Goal: Communication & Community: Answer question/provide support

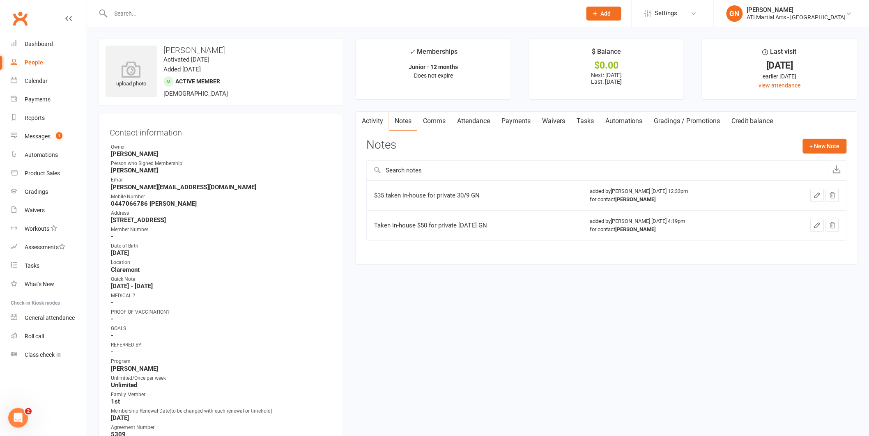
drag, startPoint x: 0, startPoint y: 0, endPoint x: 151, endPoint y: 16, distance: 152.0
click at [151, 16] on input "text" at bounding box center [342, 14] width 468 height 12
click at [39, 139] on div "Messages" at bounding box center [38, 136] width 26 height 7
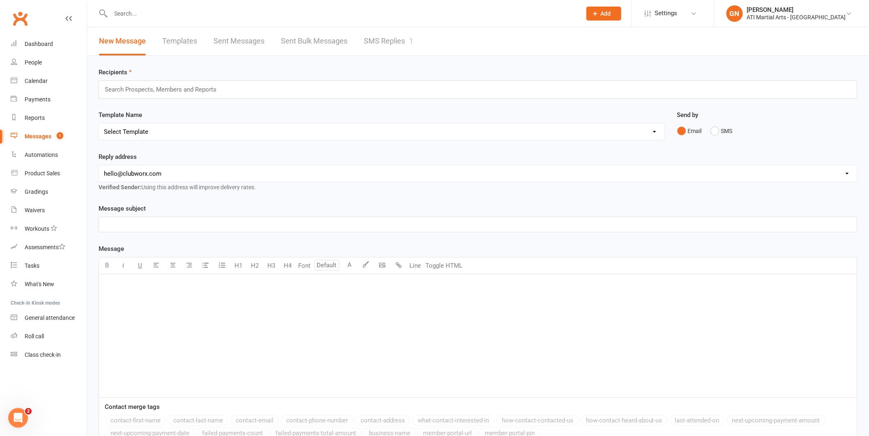
click at [387, 36] on link "SMS Replies 1" at bounding box center [388, 41] width 49 height 28
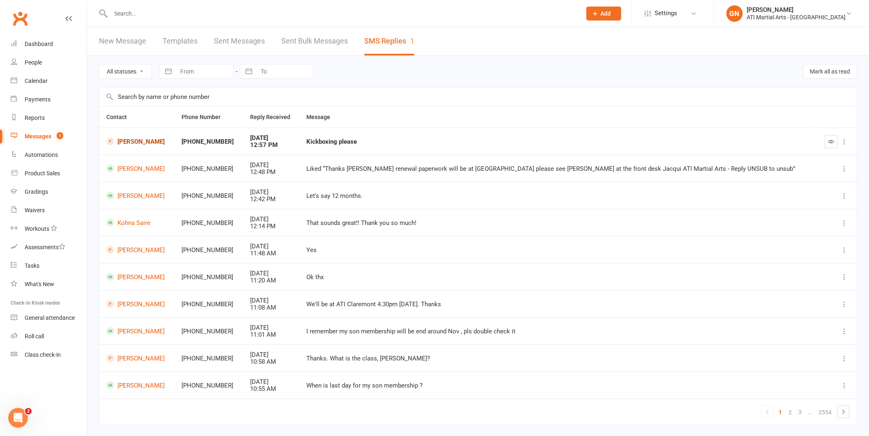
click at [132, 141] on link "[PERSON_NAME]" at bounding box center [136, 142] width 60 height 8
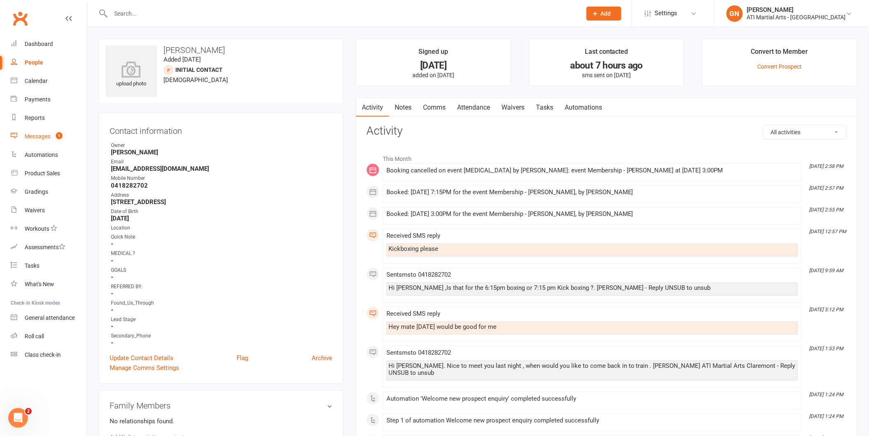
click at [33, 134] on div "Messages" at bounding box center [38, 136] width 26 height 7
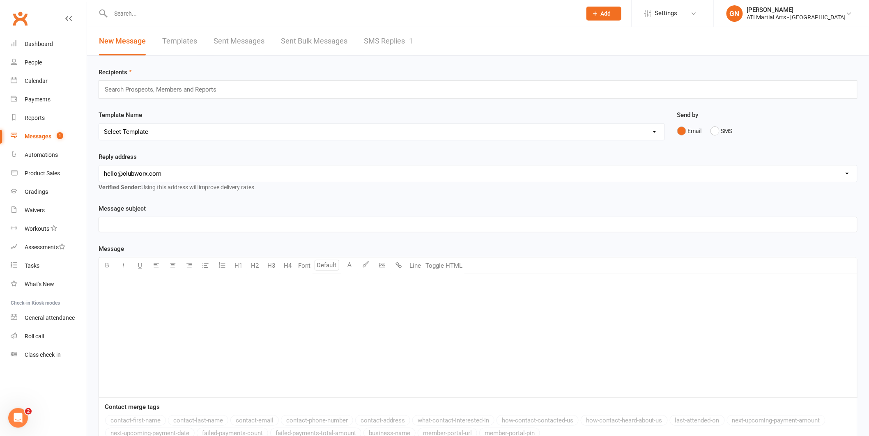
click at [387, 36] on link "SMS Replies 1" at bounding box center [388, 41] width 49 height 28
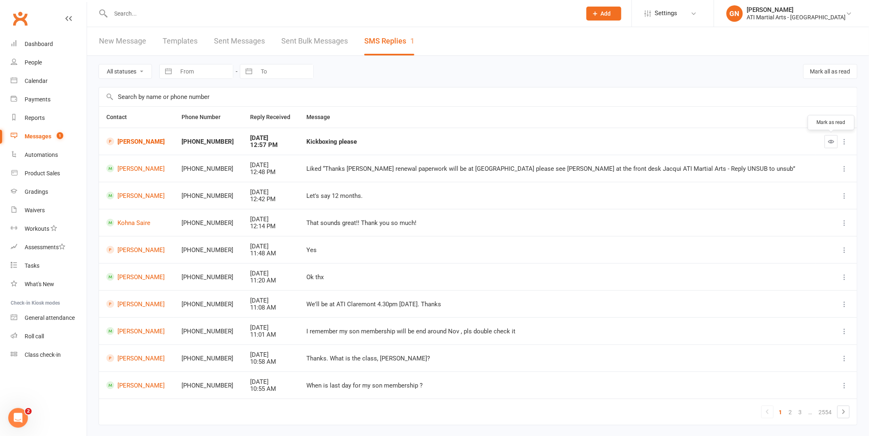
click at [828, 144] on button "button" at bounding box center [831, 141] width 13 height 13
click at [145, 14] on input "text" at bounding box center [342, 14] width 468 height 12
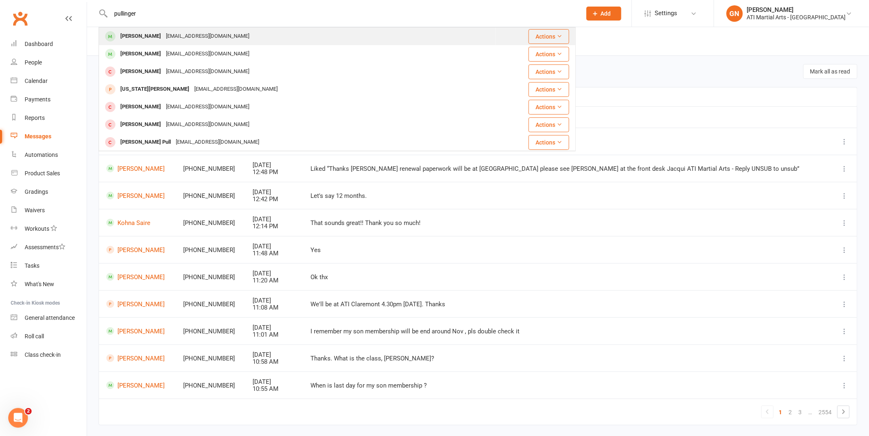
type input "pullinger"
click at [138, 30] on div "[PERSON_NAME]" at bounding box center [141, 36] width 46 height 12
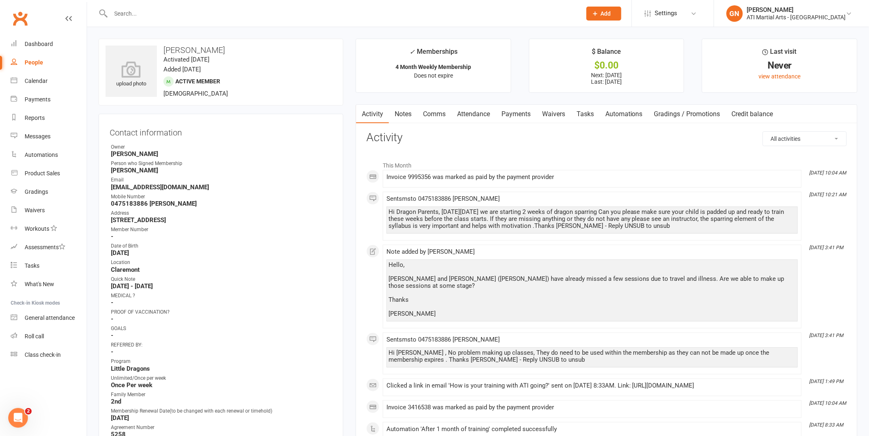
click at [405, 115] on link "Notes" at bounding box center [403, 114] width 28 height 19
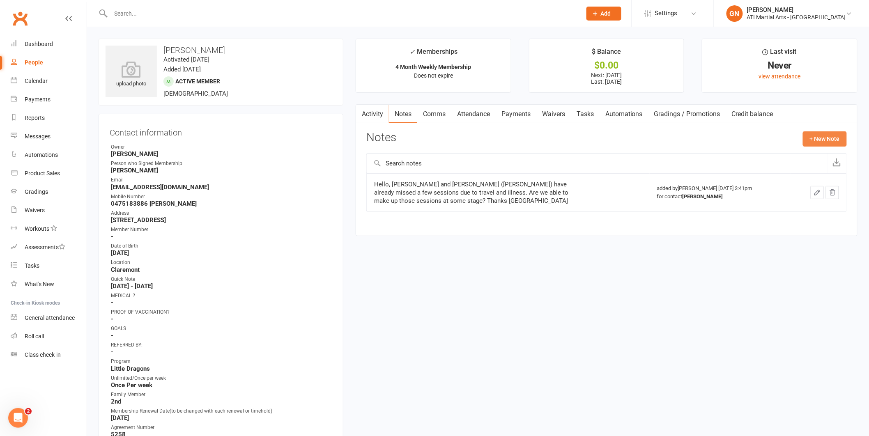
click at [819, 136] on button "+ New Note" at bounding box center [825, 138] width 44 height 15
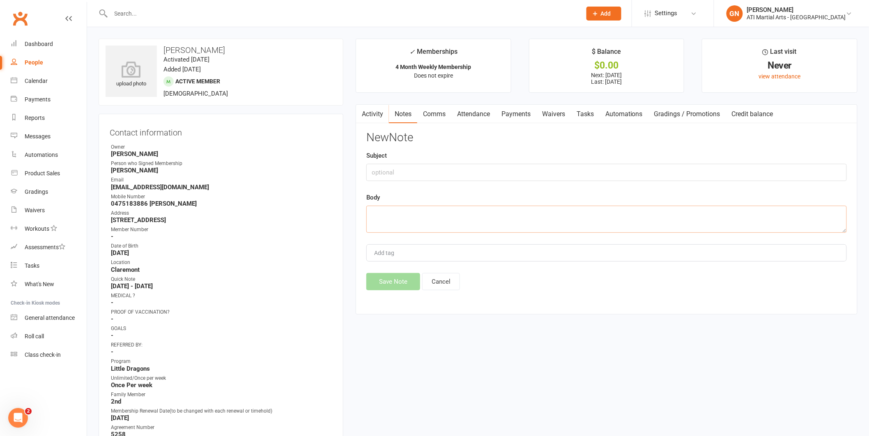
paste textarea "Hi there, My kids (5 and 8 years) haven’t got any of the pads yet. Do they need…"
type textarea "Hi there, My kids (5 and 8 years) haven’t got any of the pads yet. Do they need…"
click at [392, 283] on button "Save Note" at bounding box center [394, 281] width 54 height 17
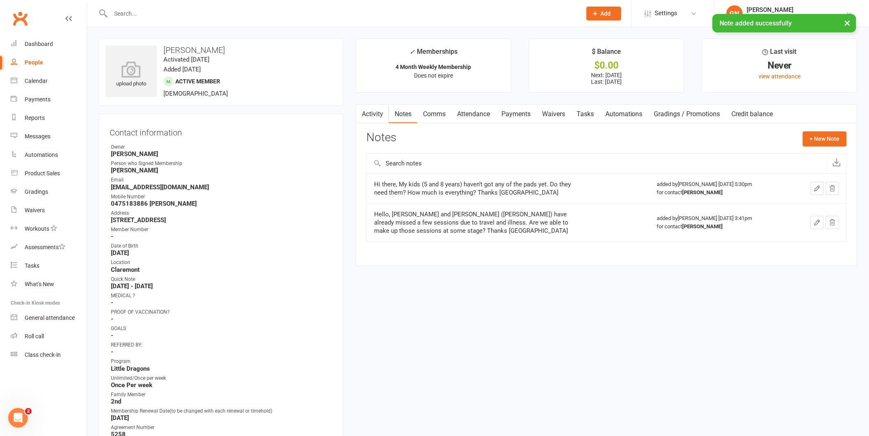
click at [161, 14] on div "× Note added successfully" at bounding box center [429, 14] width 859 height 0
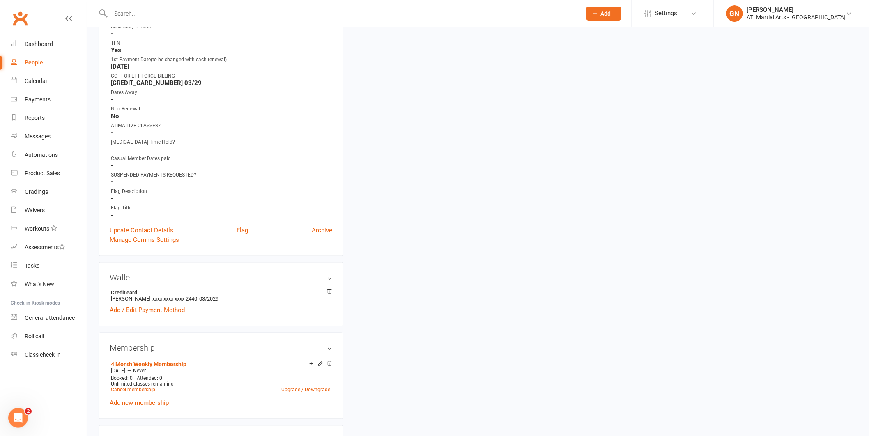
scroll to position [0, 0]
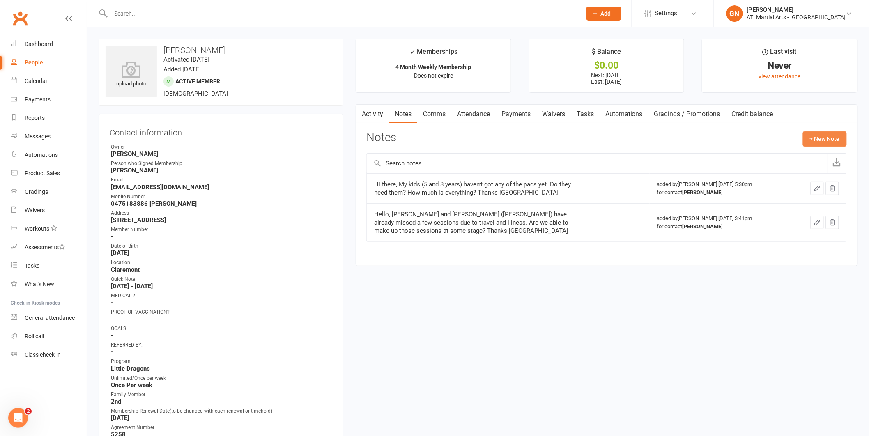
click at [815, 132] on button "+ New Note" at bounding box center [825, 138] width 44 height 15
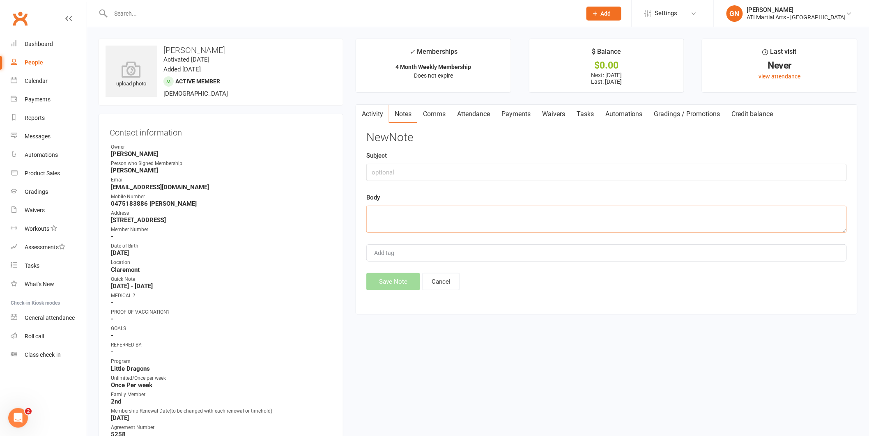
paste textarea "Hi [PERSON_NAME] Yes they both need equipment First pack is $269 , 2nd one is d…"
type textarea "Hi [PERSON_NAME] Yes they both need equipment First pack is $269 , 2nd one is d…"
click at [404, 284] on button "Save Note" at bounding box center [394, 281] width 54 height 17
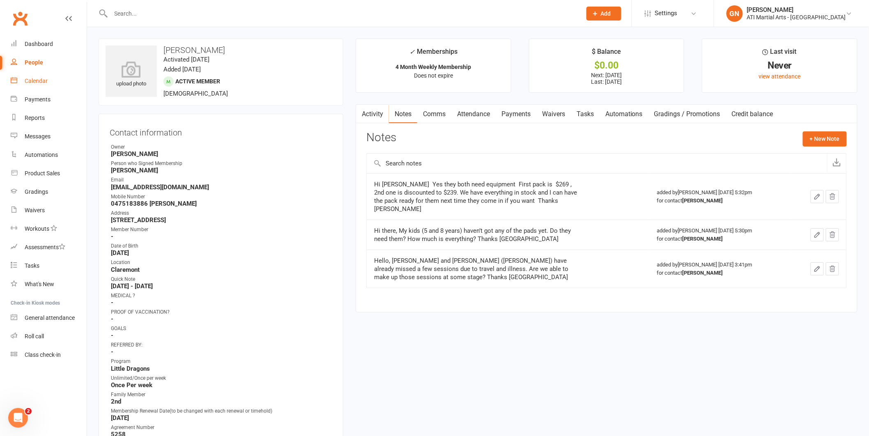
click at [33, 80] on div "Calendar" at bounding box center [36, 81] width 23 height 7
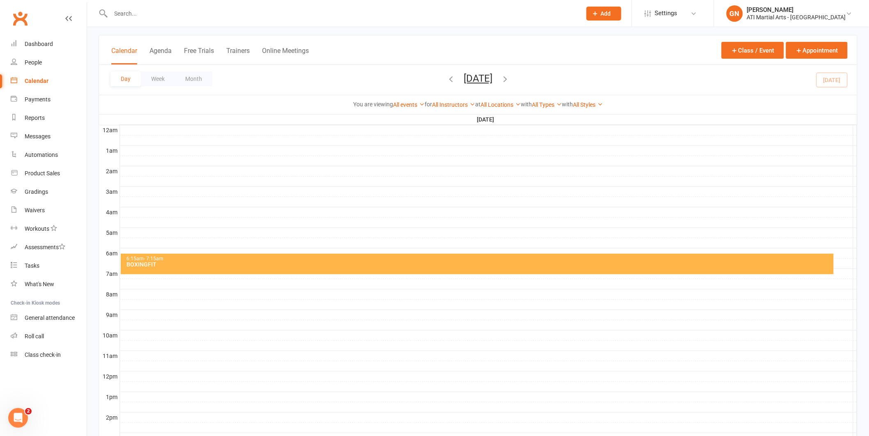
scroll to position [35, 0]
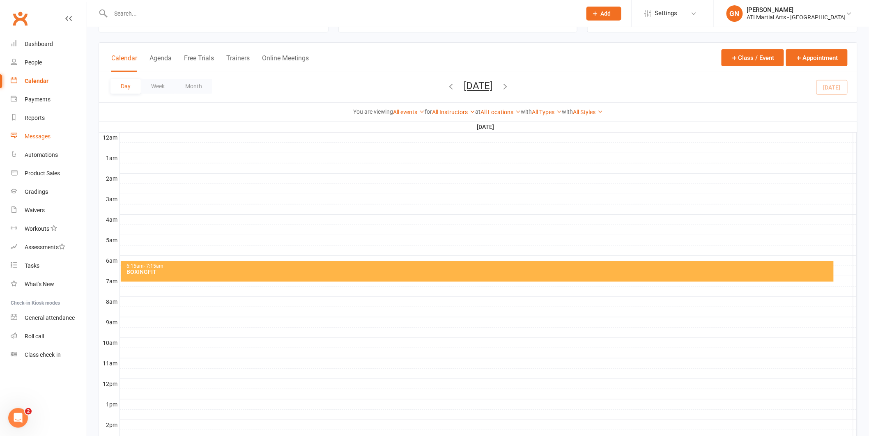
click at [41, 132] on link "Messages" at bounding box center [49, 136] width 76 height 18
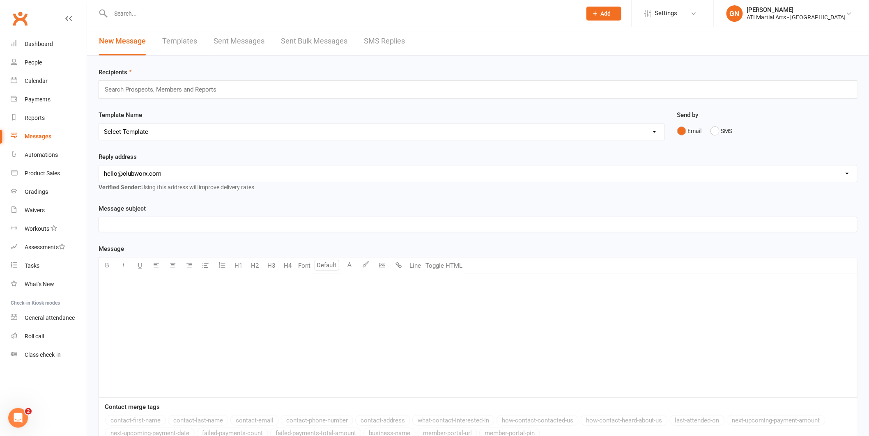
click at [383, 39] on link "SMS Replies" at bounding box center [384, 41] width 41 height 28
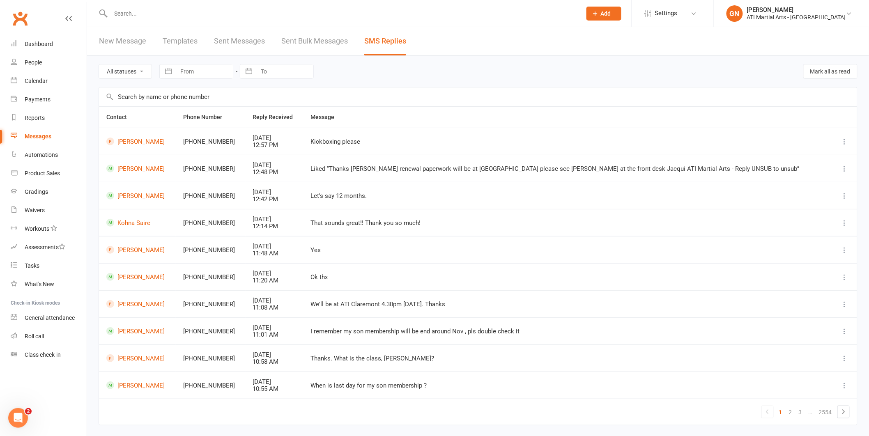
drag, startPoint x: 137, startPoint y: 20, endPoint x: 136, endPoint y: 15, distance: 4.9
click at [136, 15] on input "text" at bounding box center [342, 14] width 468 height 12
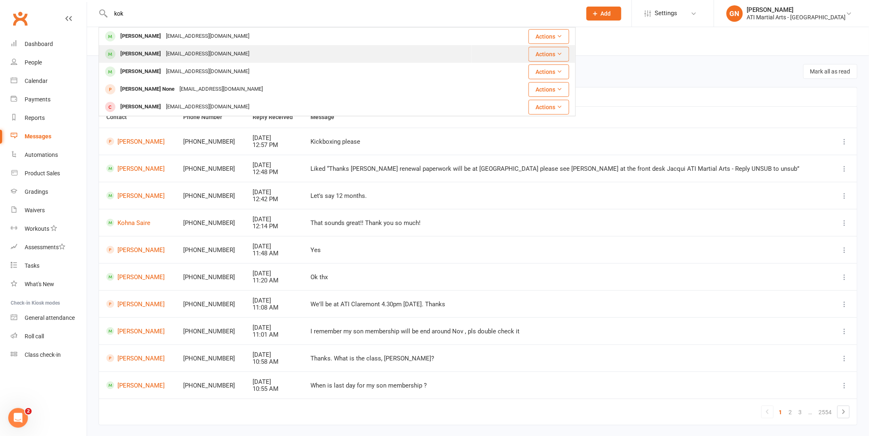
type input "kok"
click at [140, 49] on div "[PERSON_NAME]" at bounding box center [141, 54] width 46 height 12
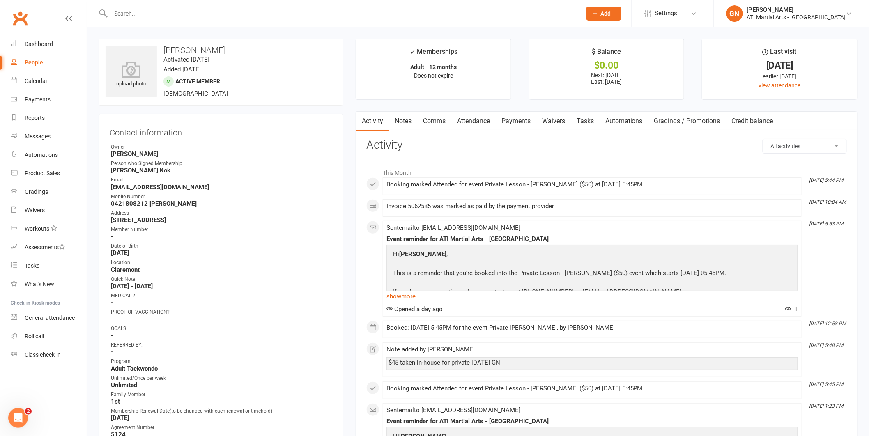
click at [406, 120] on link "Notes" at bounding box center [403, 121] width 28 height 19
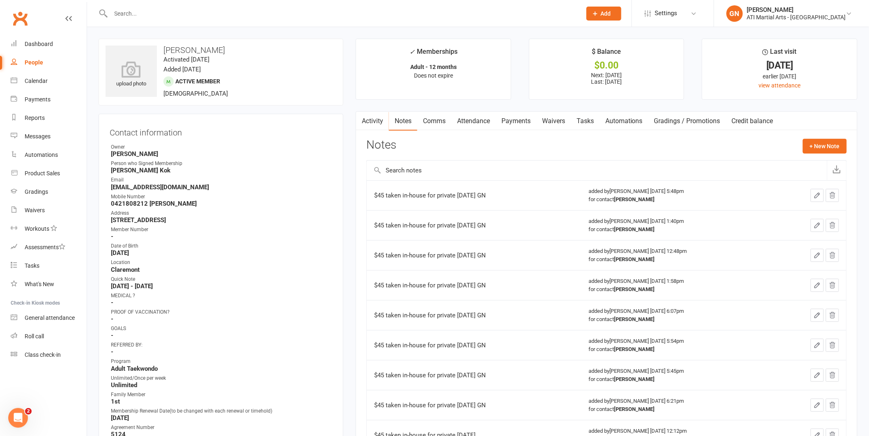
click at [224, 13] on input "text" at bounding box center [342, 14] width 468 height 12
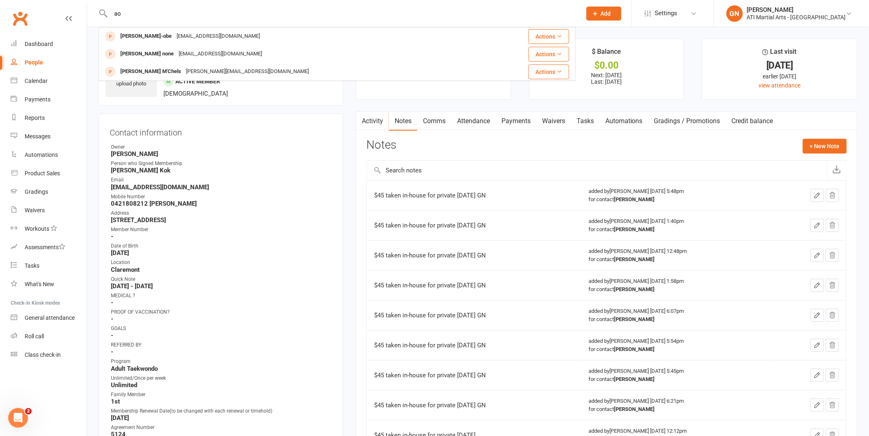
type input "a"
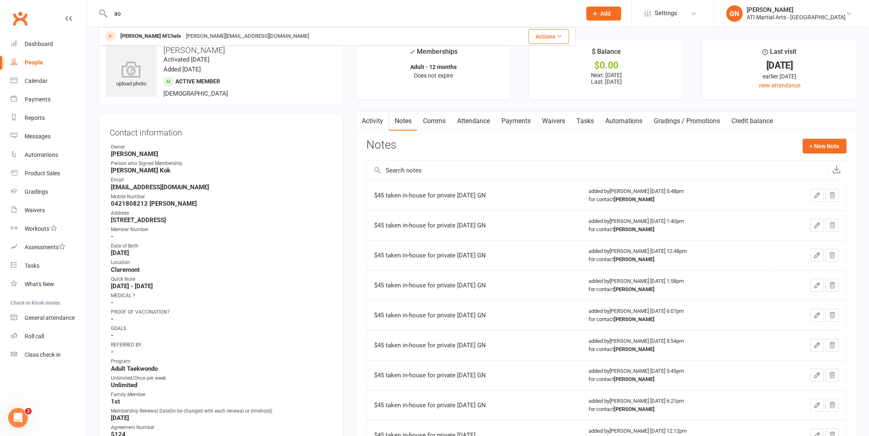
type input "a"
type input "l"
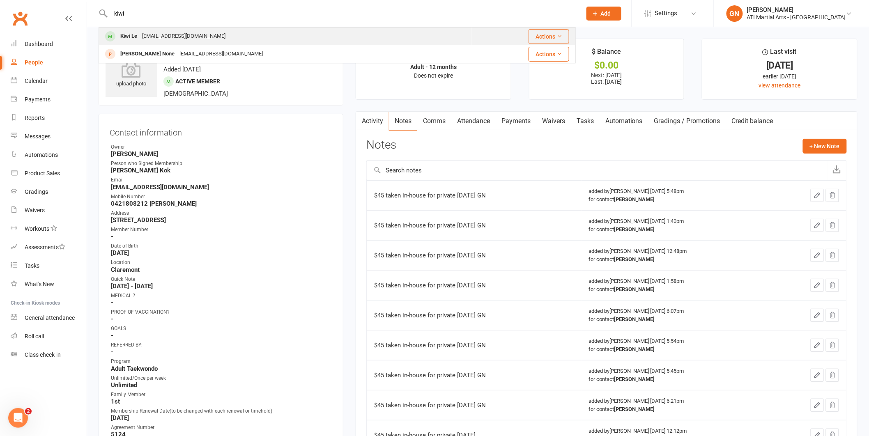
type input "kiwi"
click at [313, 36] on div "Kiwi Le [EMAIL_ADDRESS][DOMAIN_NAME]" at bounding box center [285, 36] width 372 height 17
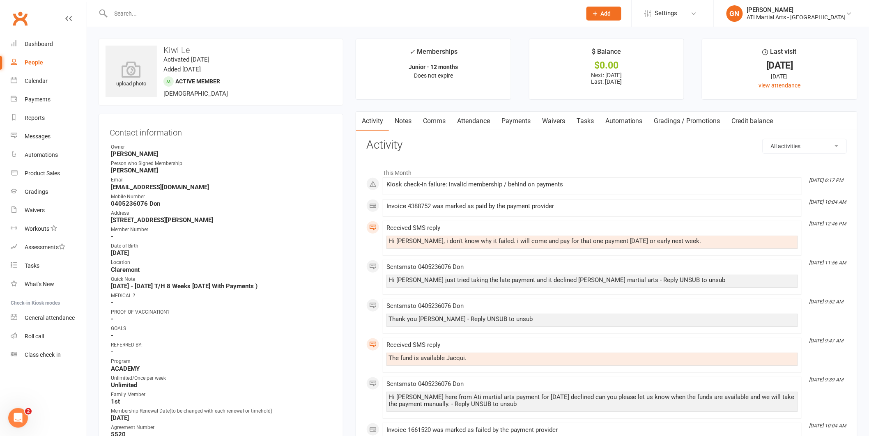
click at [224, 18] on input "text" at bounding box center [342, 14] width 468 height 12
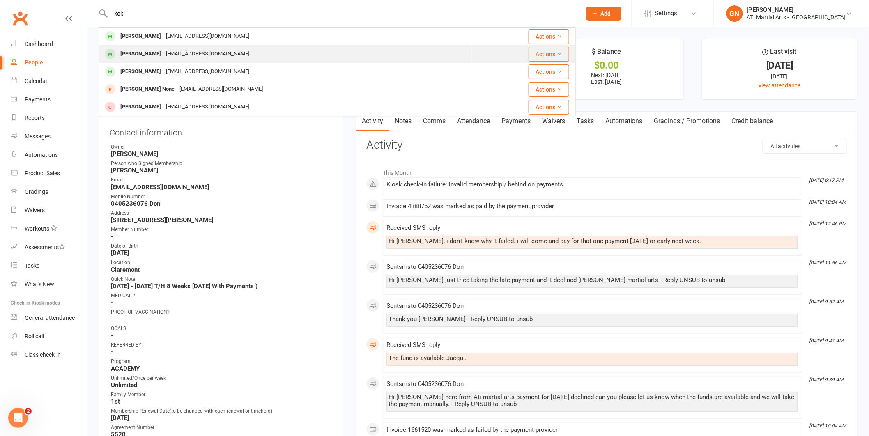
type input "kok"
click at [200, 47] on div "[PERSON_NAME] [EMAIL_ADDRESS][DOMAIN_NAME]" at bounding box center [285, 54] width 372 height 17
